Goal: Transaction & Acquisition: Purchase product/service

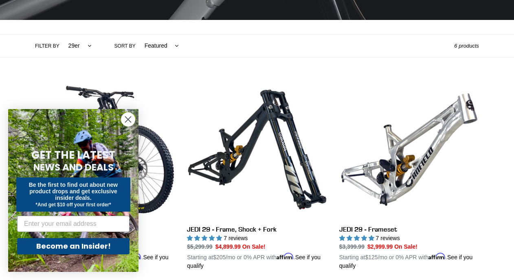
click at [125, 115] on circle "Close dialog" at bounding box center [127, 119] width 13 height 13
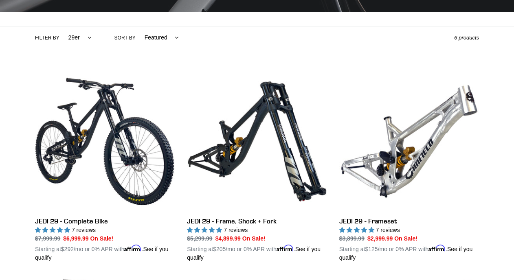
scroll to position [163, 0]
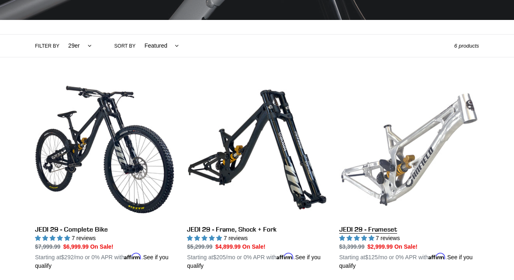
click at [373, 230] on link "JEDI 29 - Frameset" at bounding box center [409, 175] width 140 height 190
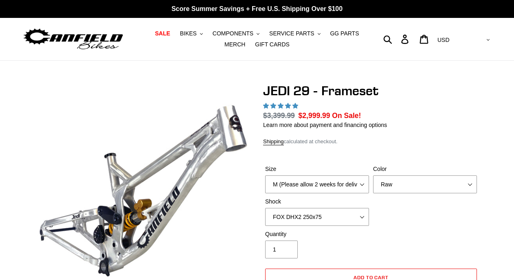
select select "highest-rating"
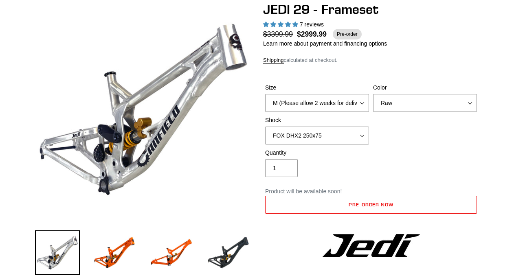
select select "EXT e-Storia LOX V3"
click at [265, 127] on select "No Shock FOX DHX2 250x75 RockShox Vivid Ultimate DH 250x75 EXT e-Storia LOX V3" at bounding box center [317, 136] width 104 height 18
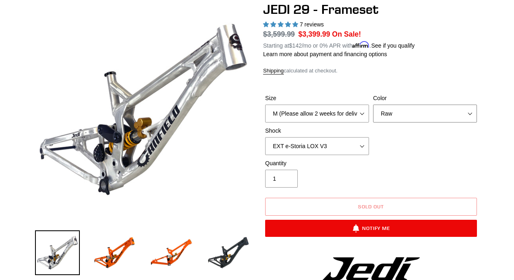
click at [384, 115] on select "Orange Raw Stealth Black" at bounding box center [425, 114] width 104 height 18
select select "Stealth Black"
click at [373, 105] on select "Orange Raw Stealth Black" at bounding box center [425, 114] width 104 height 18
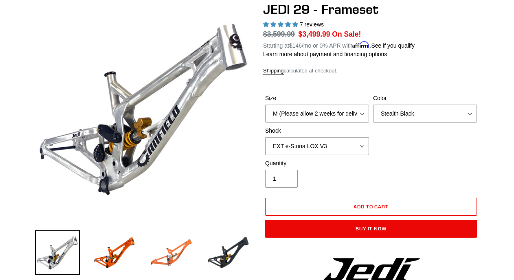
click at [190, 246] on img at bounding box center [171, 252] width 45 height 45
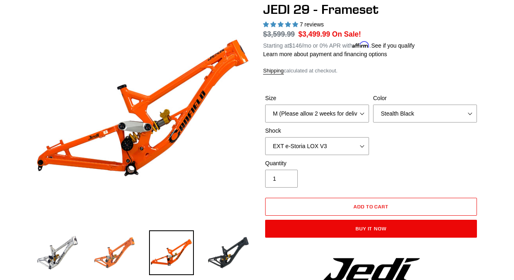
click at [120, 246] on img at bounding box center [114, 252] width 45 height 45
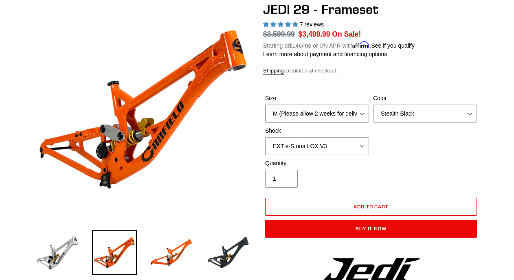
click at [313, 111] on select "M (Please allow 2 weeks for delivery) L (Please allow 2 weeks for delivery) XL" at bounding box center [317, 114] width 104 height 18
select select "L (Please allow 2 weeks for delivery)"
click at [265, 105] on select "M (Please allow 2 weeks for delivery) L (Please allow 2 weeks for delivery) XL" at bounding box center [317, 114] width 104 height 18
click at [375, 114] on select "Orange Raw Stealth Black" at bounding box center [425, 114] width 104 height 18
select select "Orange"
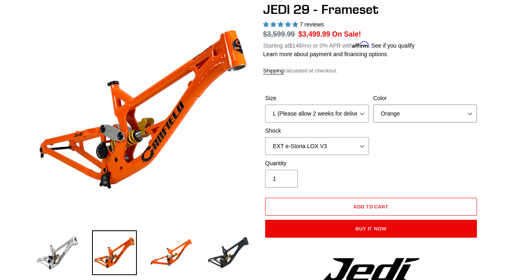
click at [373, 105] on select "Orange Raw Stealth Black" at bounding box center [425, 114] width 104 height 18
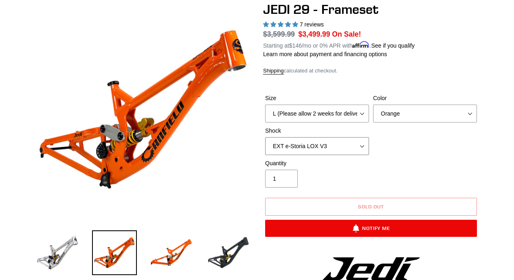
click at [291, 144] on select "No Shock FOX DHX2 250x75 RockShox Vivid Ultimate DH 250x75 EXT e-Storia LOX V3" at bounding box center [317, 146] width 104 height 18
select select "FOX DHX2 250x75"
click at [265, 137] on select "No Shock FOX DHX2 250x75 RockShox Vivid Ultimate DH 250x75 EXT e-Storia LOX V3" at bounding box center [317, 146] width 104 height 18
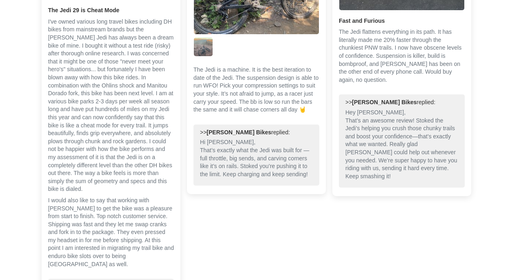
scroll to position [2076, 0]
